Goal: Task Accomplishment & Management: Manage account settings

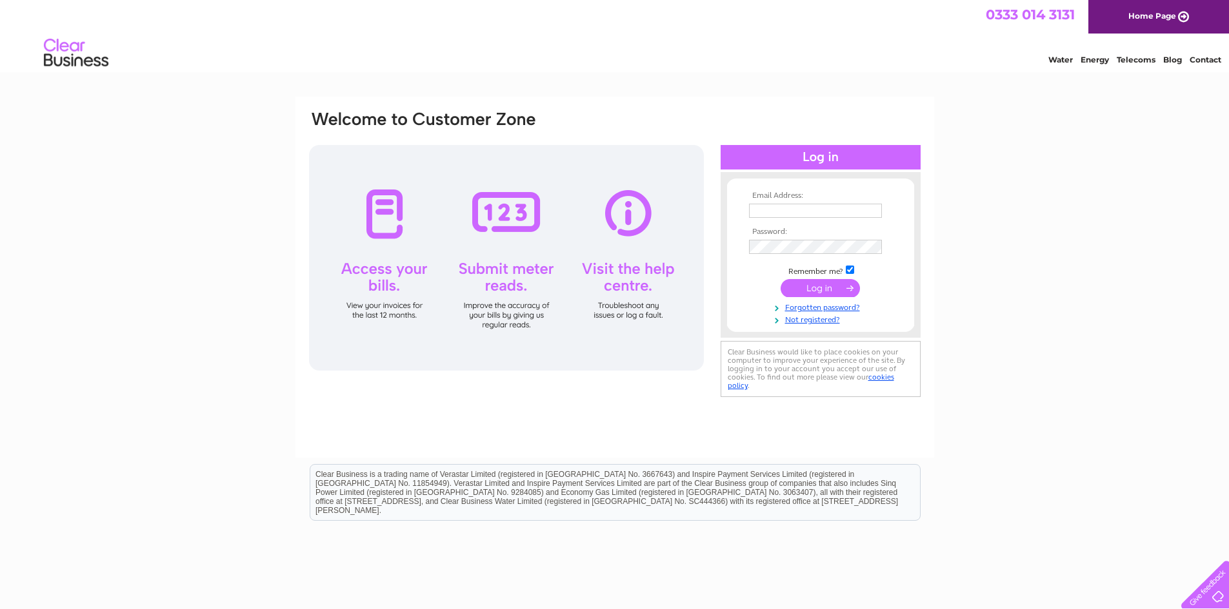
click at [782, 213] on input "text" at bounding box center [815, 211] width 133 height 14
type input "info@baccastings.co.uk"
click at [780, 281] on input "submit" at bounding box center [819, 290] width 79 height 18
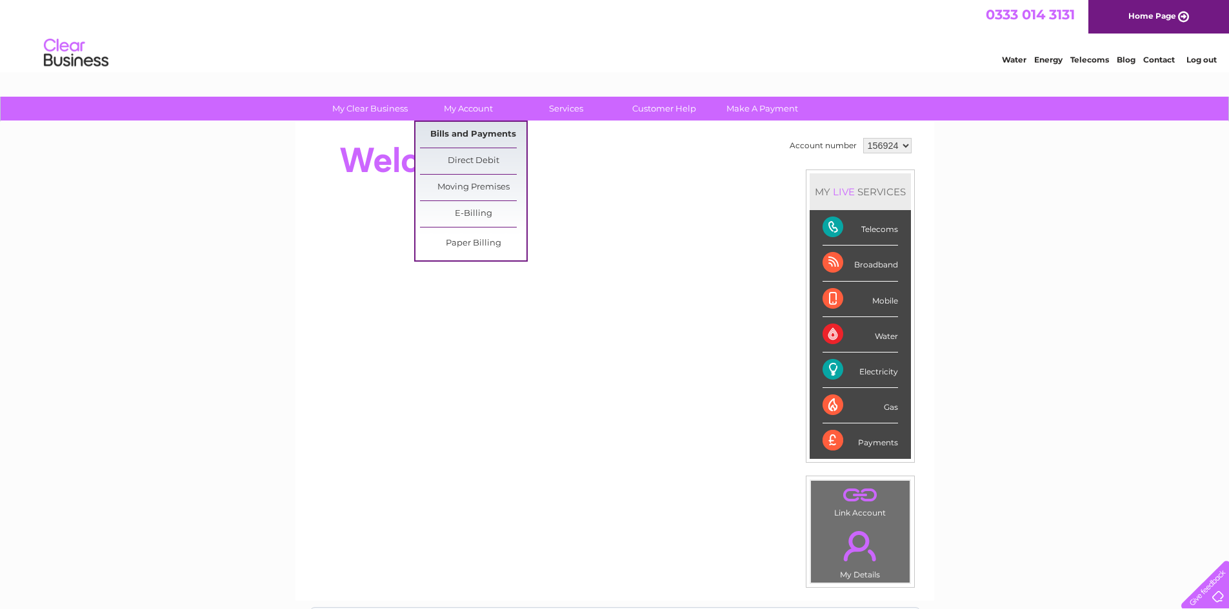
click at [477, 127] on link "Bills and Payments" at bounding box center [473, 135] width 106 height 26
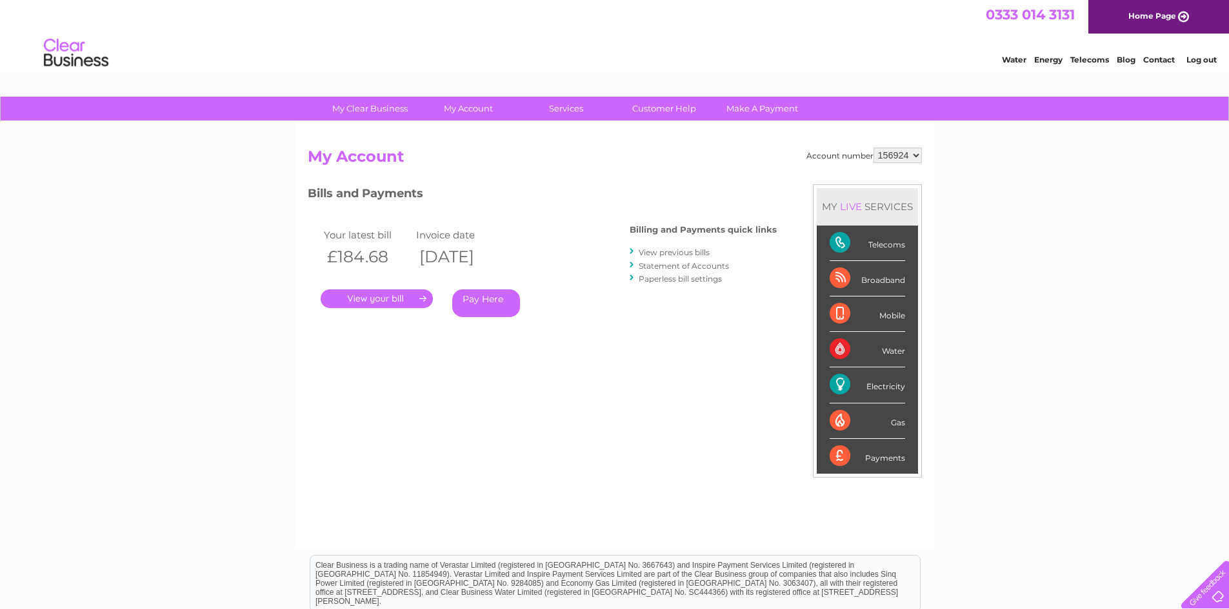
click at [702, 252] on link "View previous bills" at bounding box center [674, 253] width 71 height 10
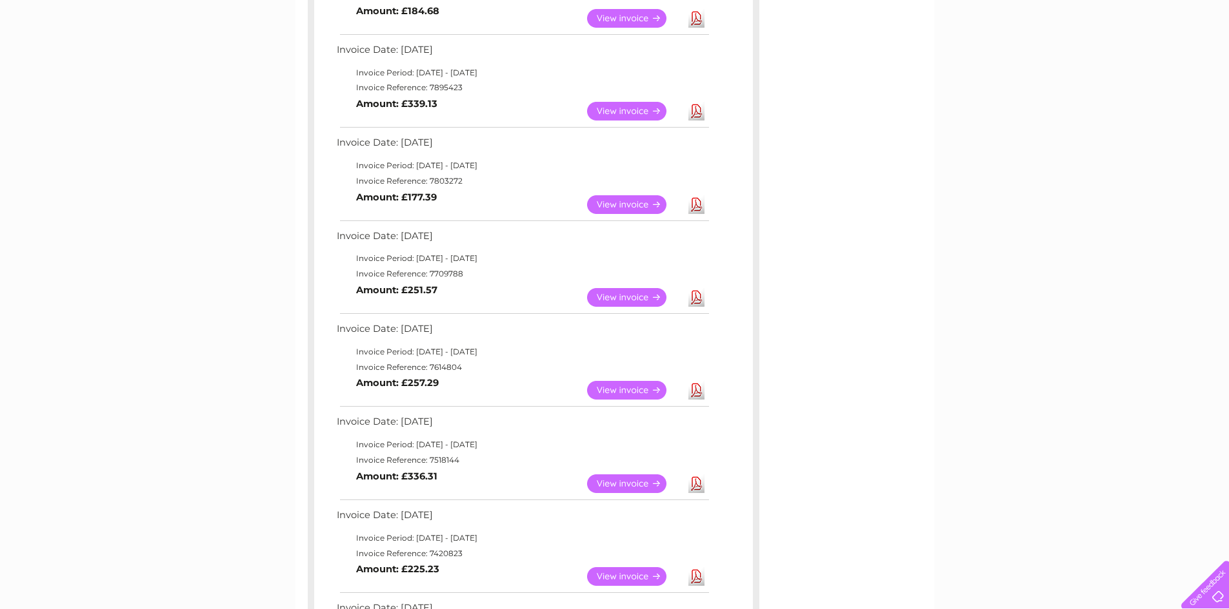
scroll to position [322, 0]
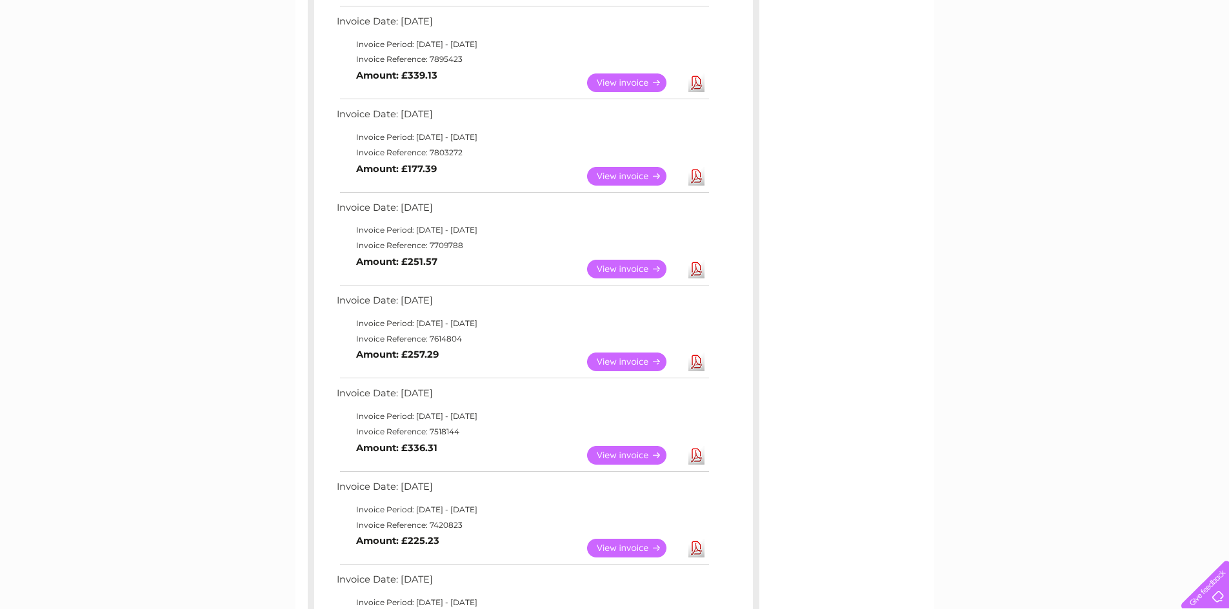
click at [613, 364] on link "View" at bounding box center [634, 362] width 95 height 19
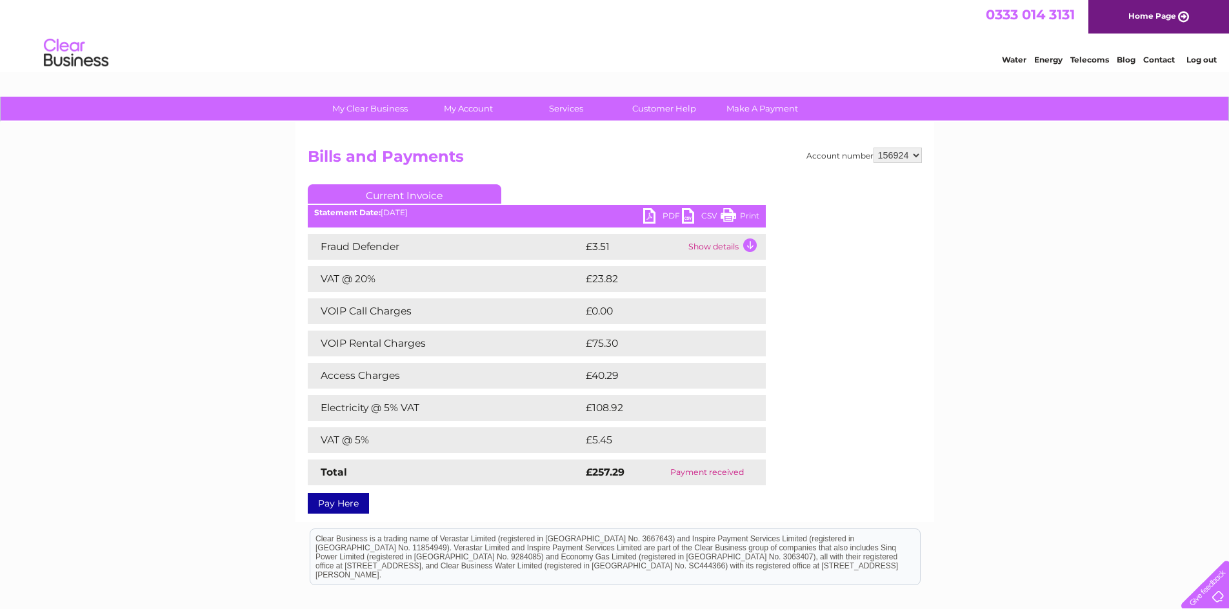
click at [653, 213] on link "PDF" at bounding box center [662, 217] width 39 height 19
click at [1202, 59] on link "Log out" at bounding box center [1201, 60] width 30 height 10
